Goal: Navigation & Orientation: Find specific page/section

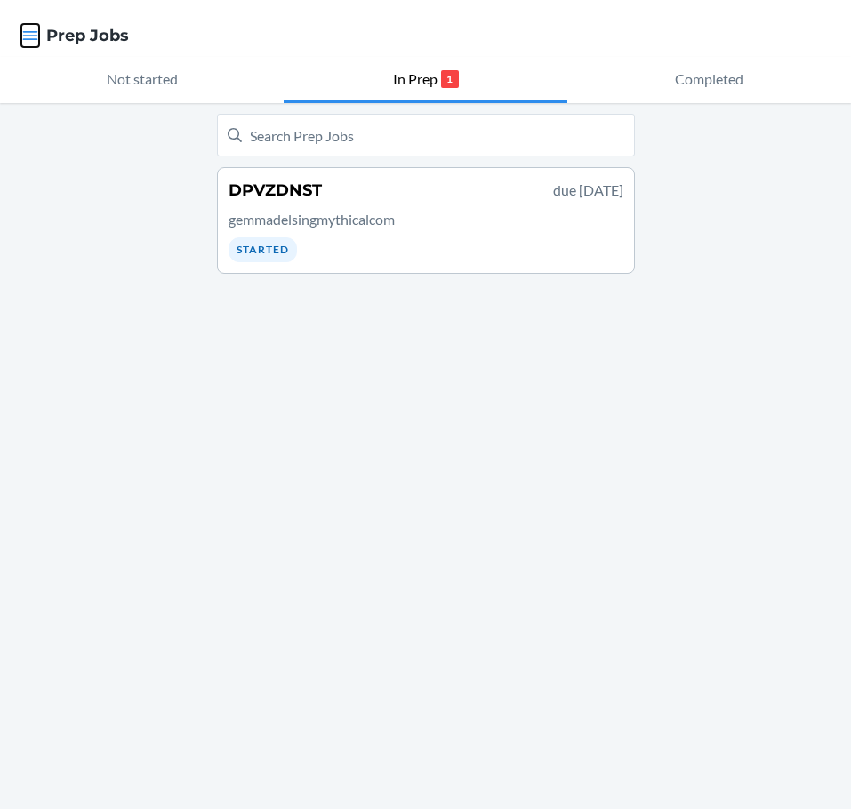
click at [31, 32] on icon "button" at bounding box center [30, 35] width 15 height 9
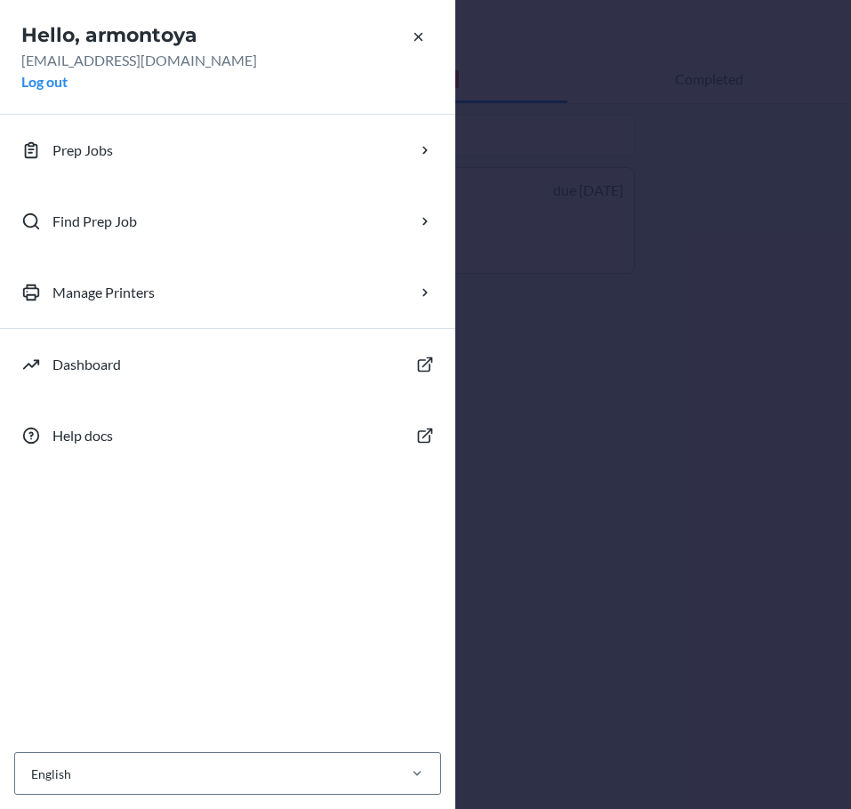
click at [501, 237] on div "Hello, armontoya [EMAIL_ADDRESS][DOMAIN_NAME] Log out Prep Jobs Find Prep Job M…" at bounding box center [425, 404] width 851 height 809
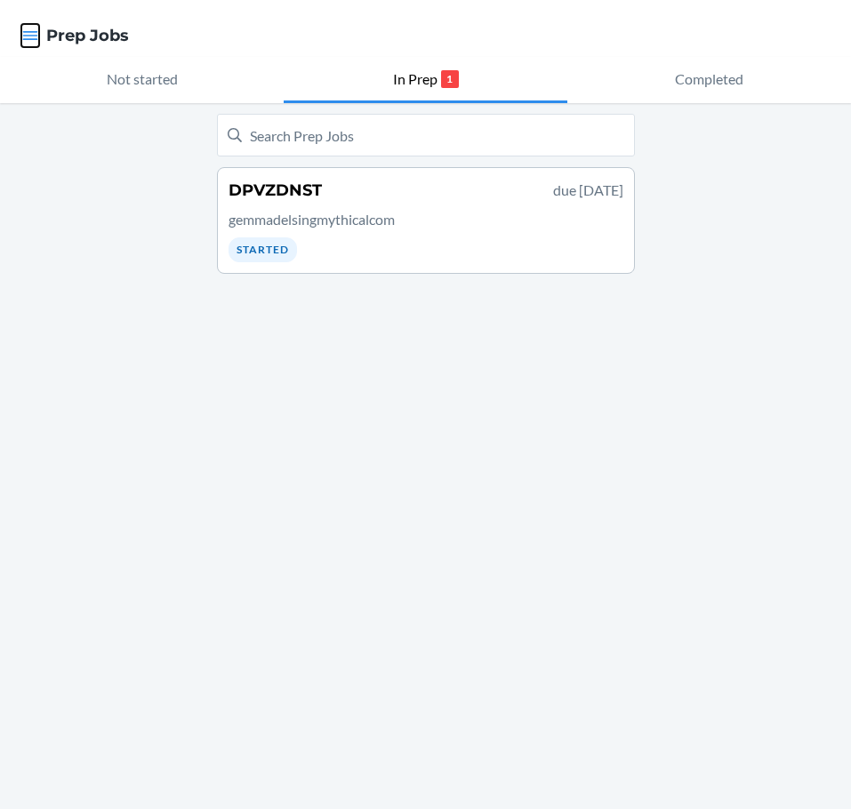
click at [28, 40] on icon "button" at bounding box center [30, 35] width 15 height 9
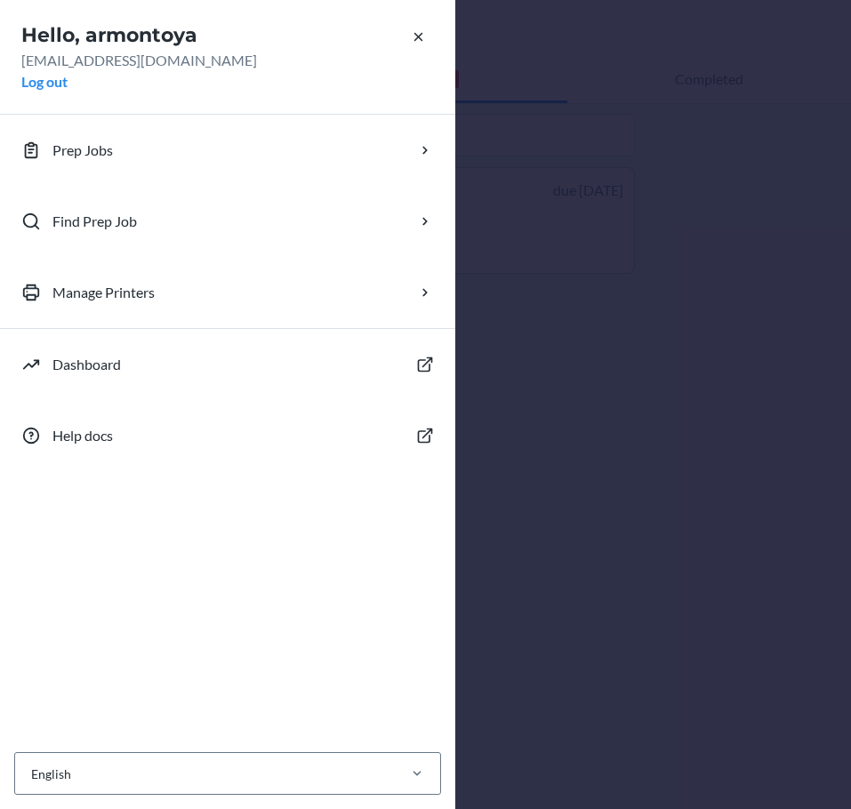
click at [33, 5] on div "Hello, armontoya armontoya@lax1cd.com Log out" at bounding box center [227, 57] width 455 height 115
